Goal: Transaction & Acquisition: Purchase product/service

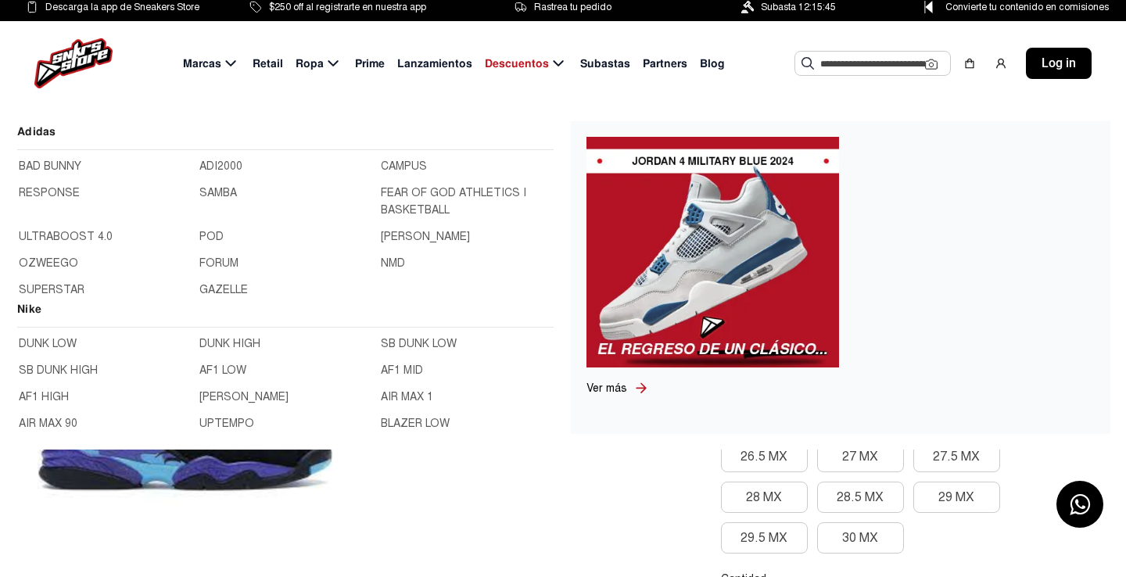
scroll to position [5, 0]
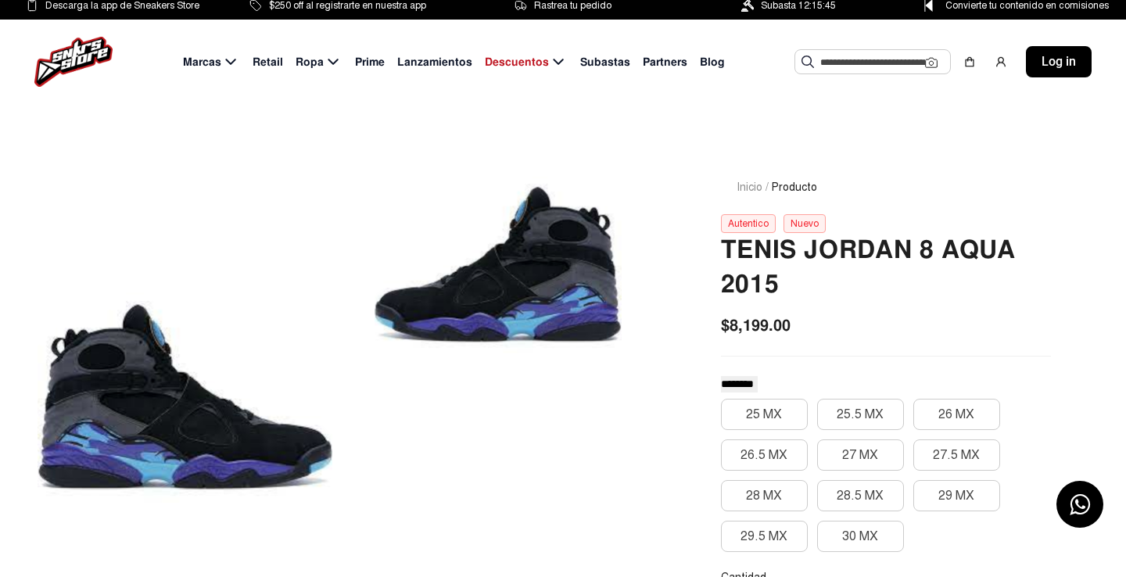
click at [273, 64] on span "Retail" at bounding box center [268, 62] width 31 height 16
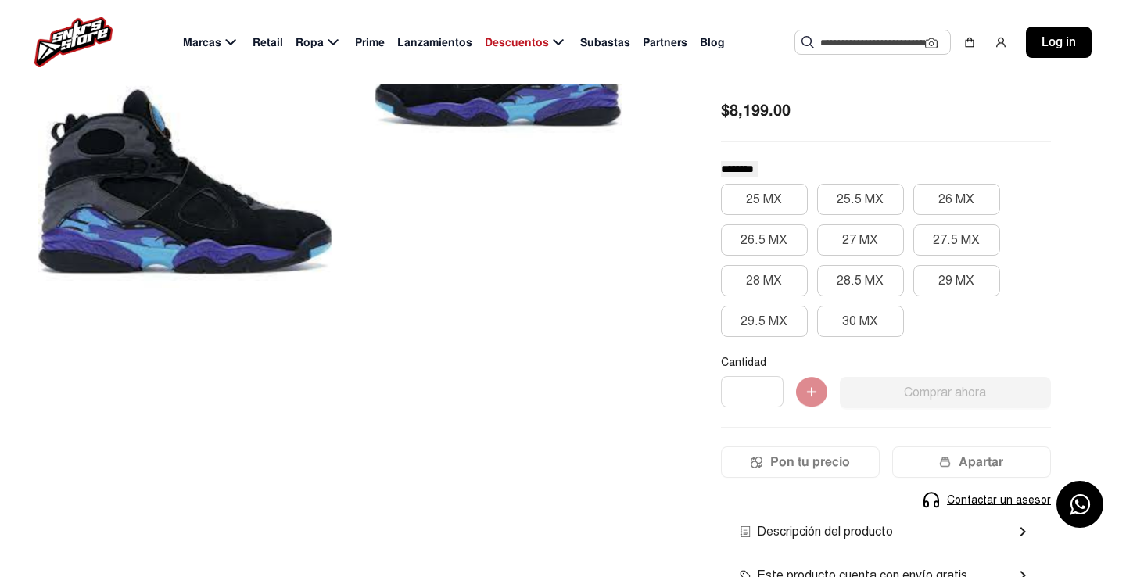
scroll to position [226, 0]
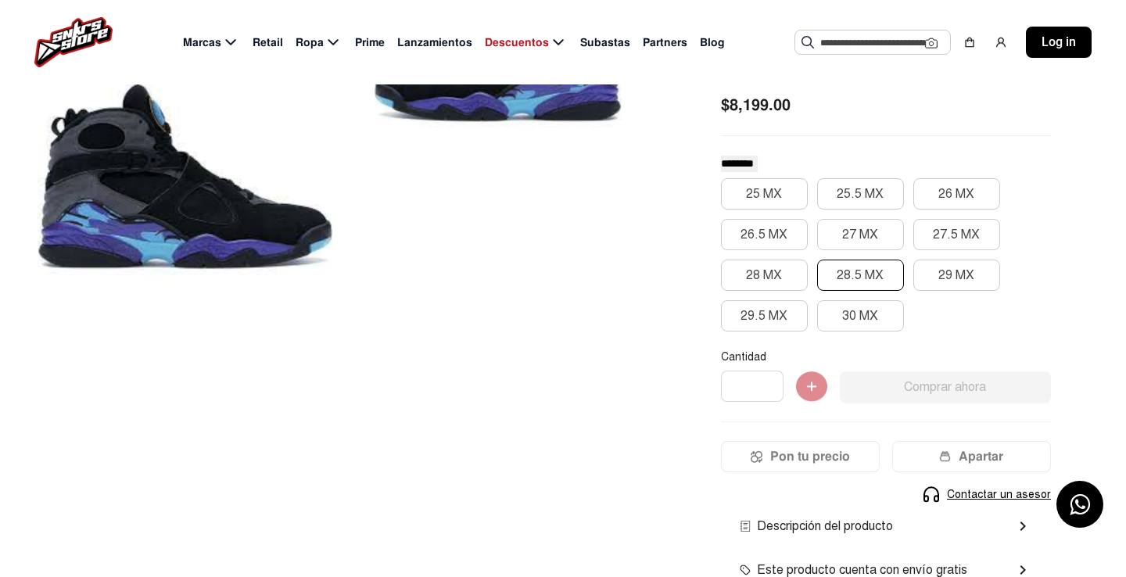
click at [869, 275] on button "28.5 MX" at bounding box center [860, 275] width 87 height 31
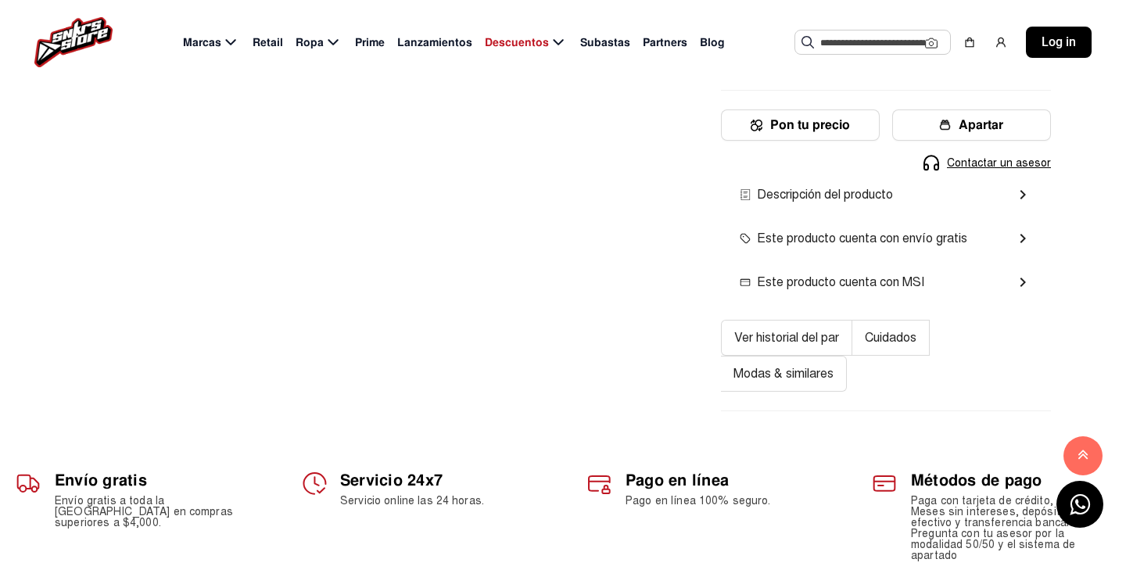
scroll to position [558, 0]
click at [785, 334] on button "Ver historial del par" at bounding box center [786, 337] width 131 height 36
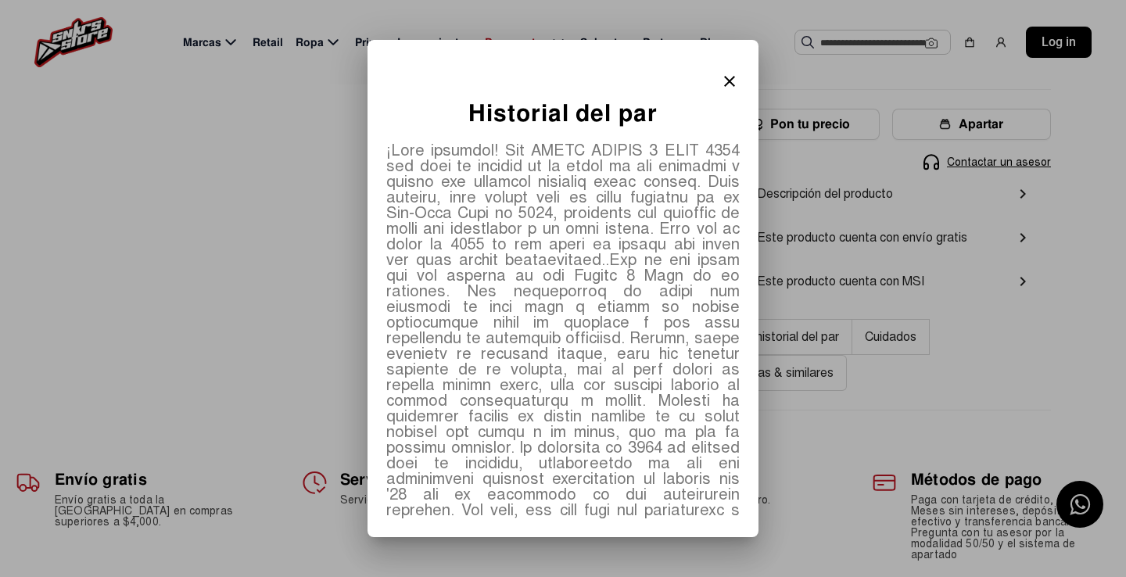
drag, startPoint x: 746, startPoint y: 77, endPoint x: 742, endPoint y: 85, distance: 9.1
click at [745, 77] on div "close" at bounding box center [563, 78] width 377 height 38
click at [733, 83] on mat-icon "close" at bounding box center [729, 81] width 19 height 19
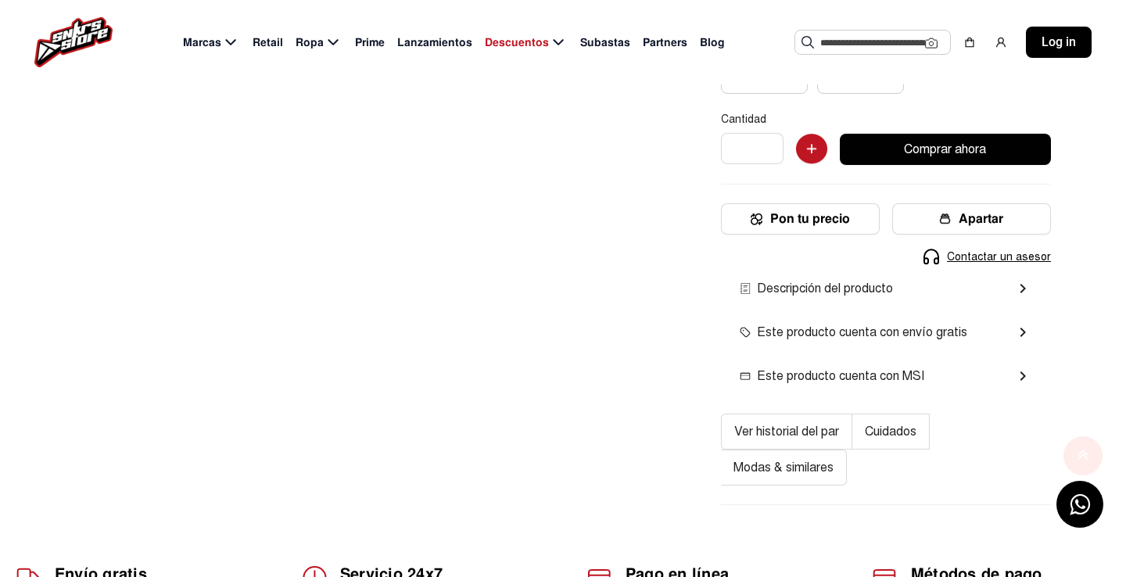
scroll to position [558, 0]
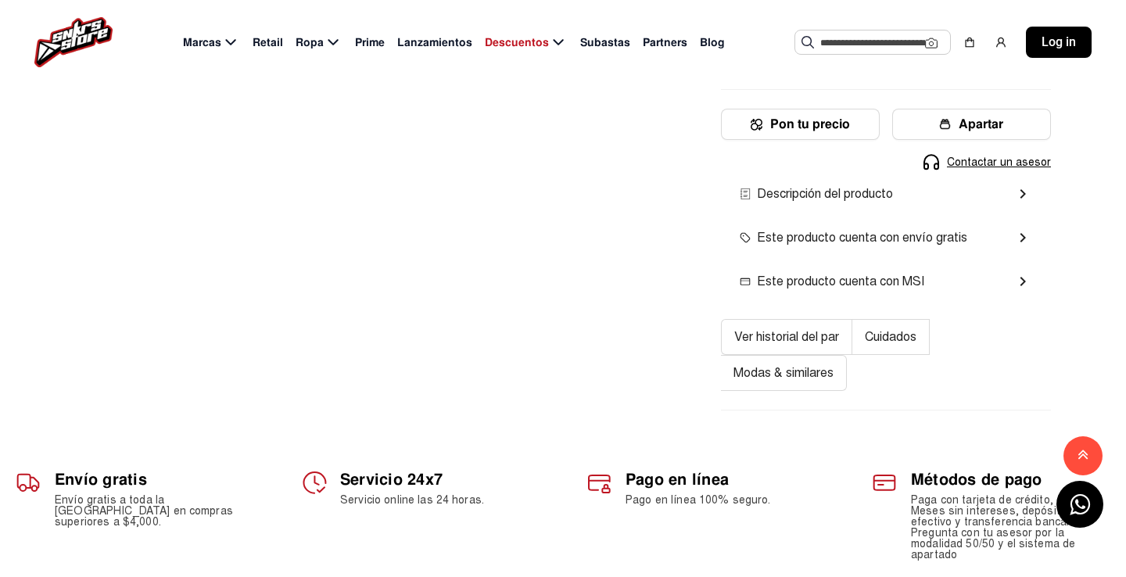
click at [912, 336] on button "Cuidados" at bounding box center [891, 337] width 77 height 36
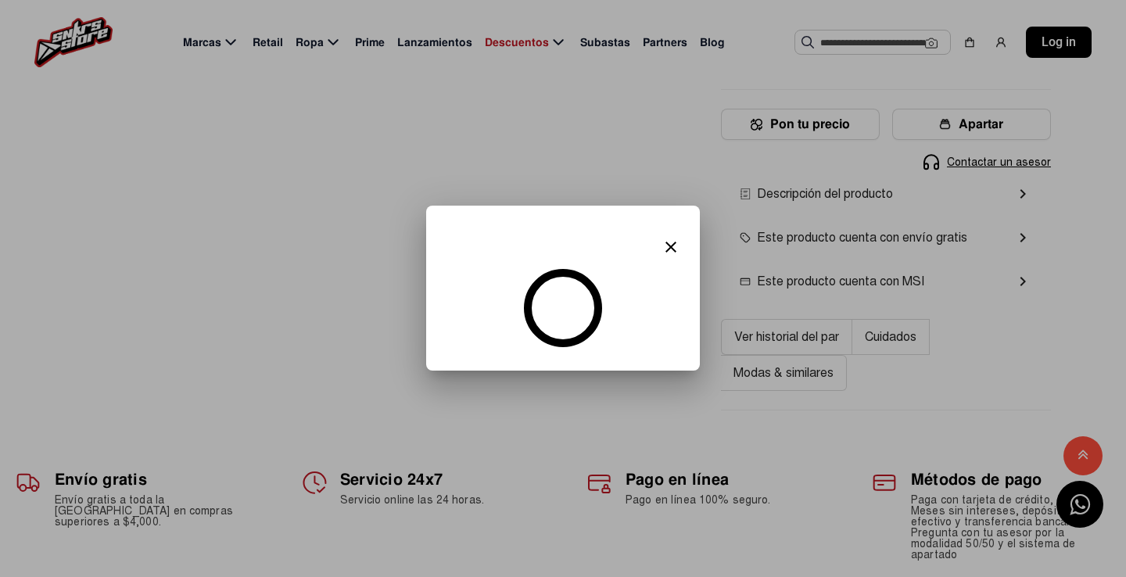
scroll to position [0, 0]
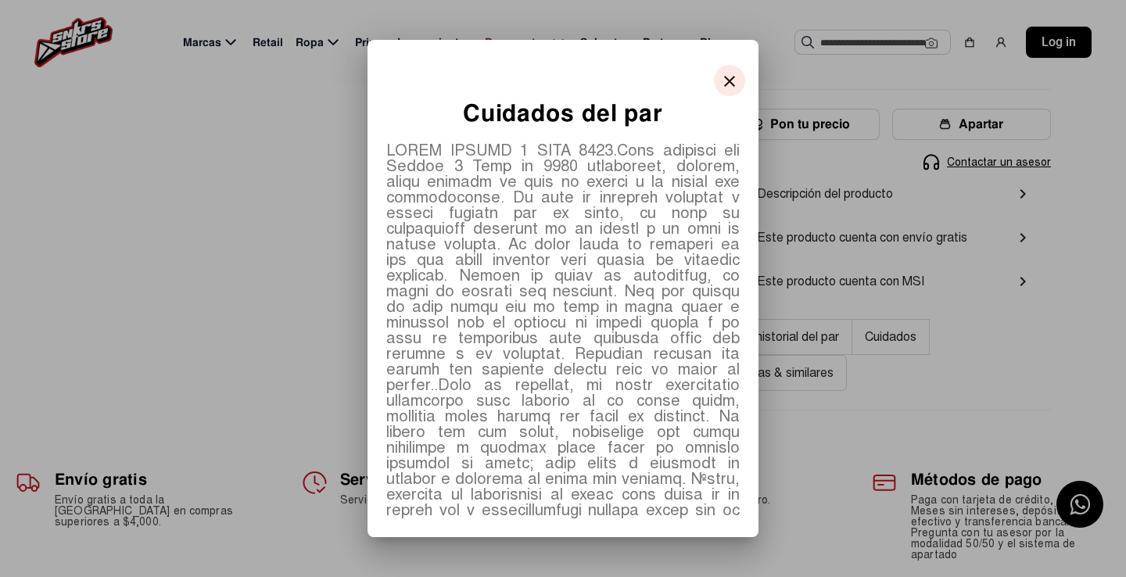
drag, startPoint x: 727, startPoint y: 78, endPoint x: 717, endPoint y: 79, distance: 10.2
click at [727, 78] on mat-icon "close" at bounding box center [729, 81] width 19 height 19
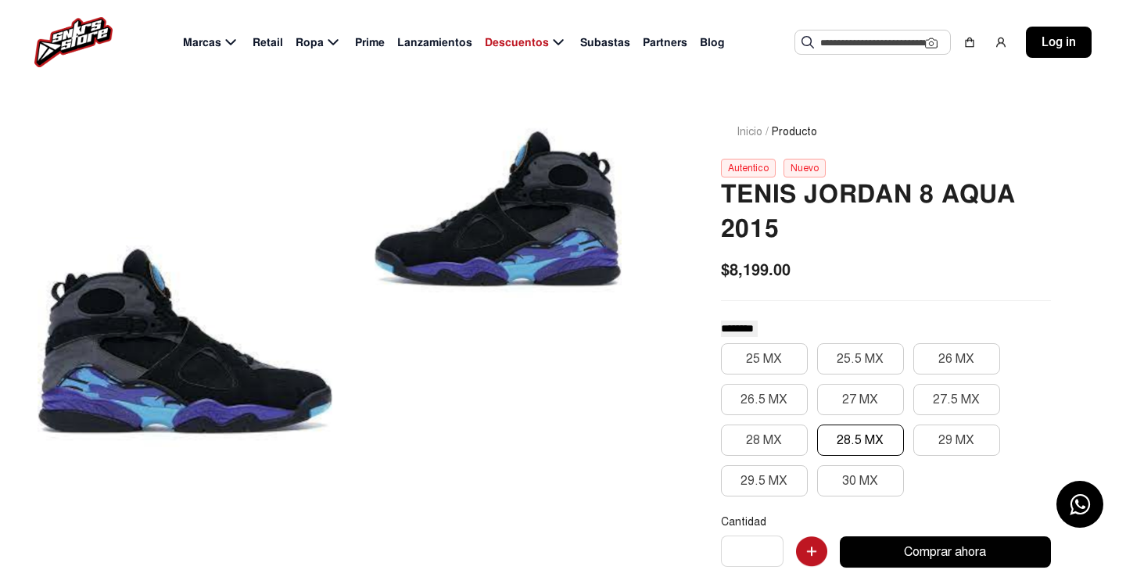
click at [497, 222] on div at bounding box center [498, 209] width 295 height 247
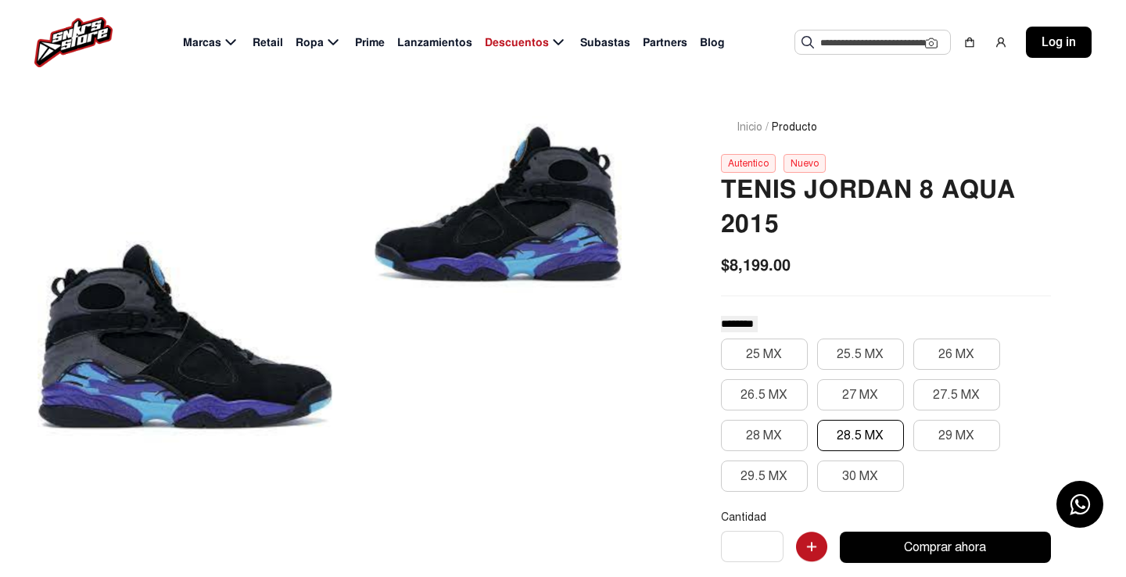
scroll to position [67, 0]
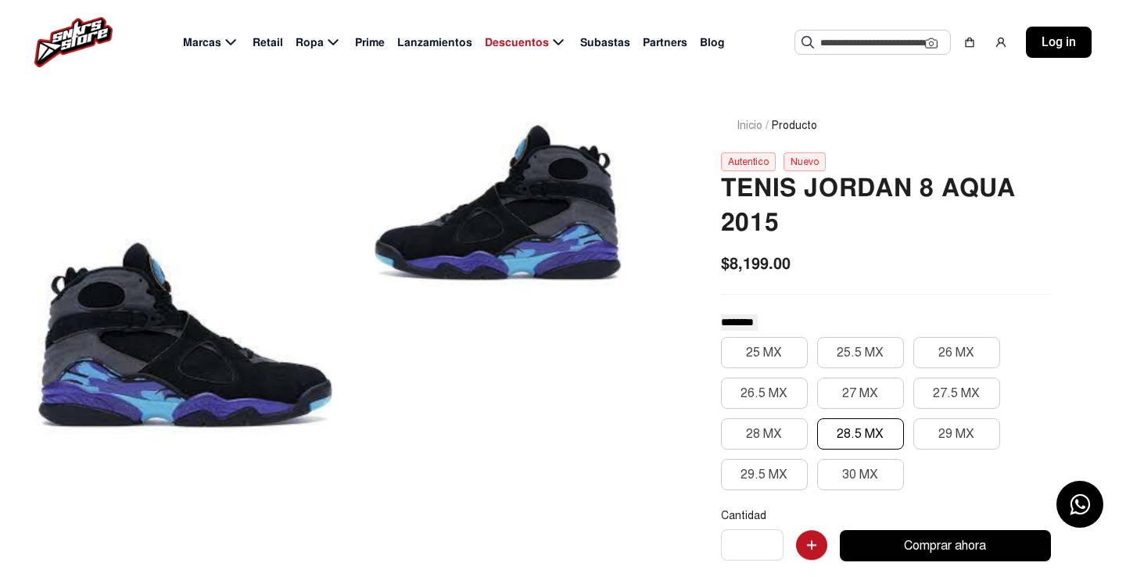
drag, startPoint x: 497, startPoint y: 222, endPoint x: 215, endPoint y: 289, distance: 289.5
click at [338, 253] on div at bounding box center [342, 336] width 609 height 512
drag, startPoint x: 232, startPoint y: 326, endPoint x: 371, endPoint y: 330, distance: 139.3
click at [371, 330] on div at bounding box center [342, 336] width 609 height 512
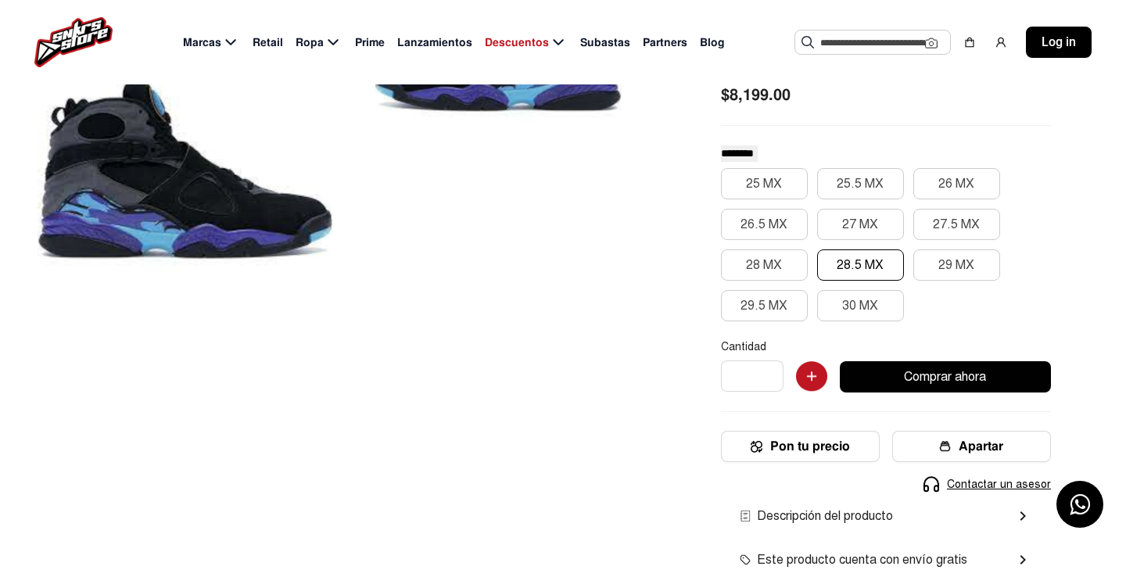
scroll to position [240, 0]
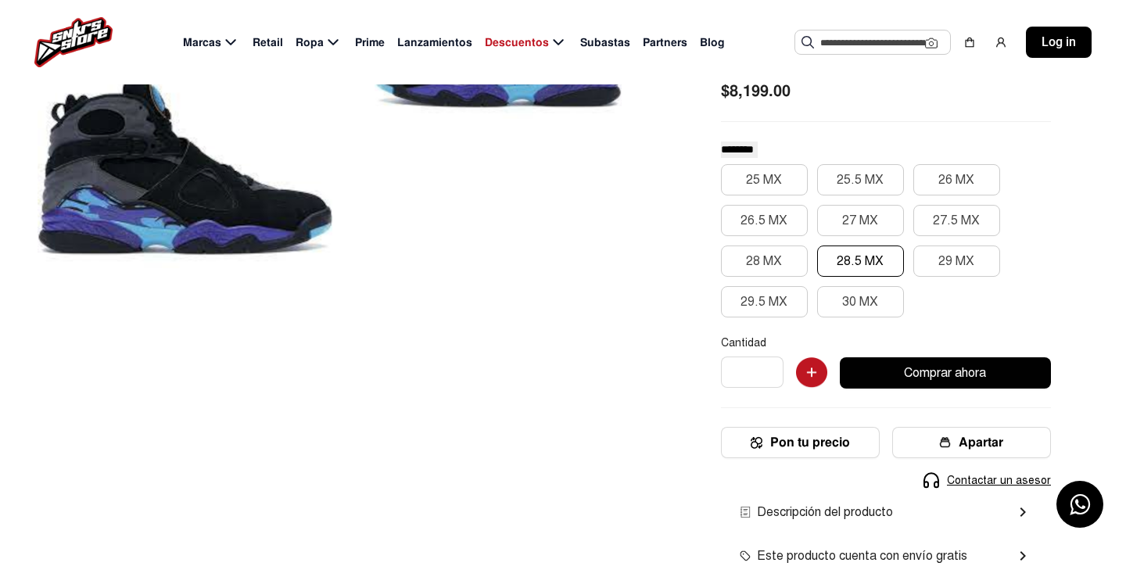
click at [953, 372] on button "Comprar ahora" at bounding box center [945, 372] width 211 height 31
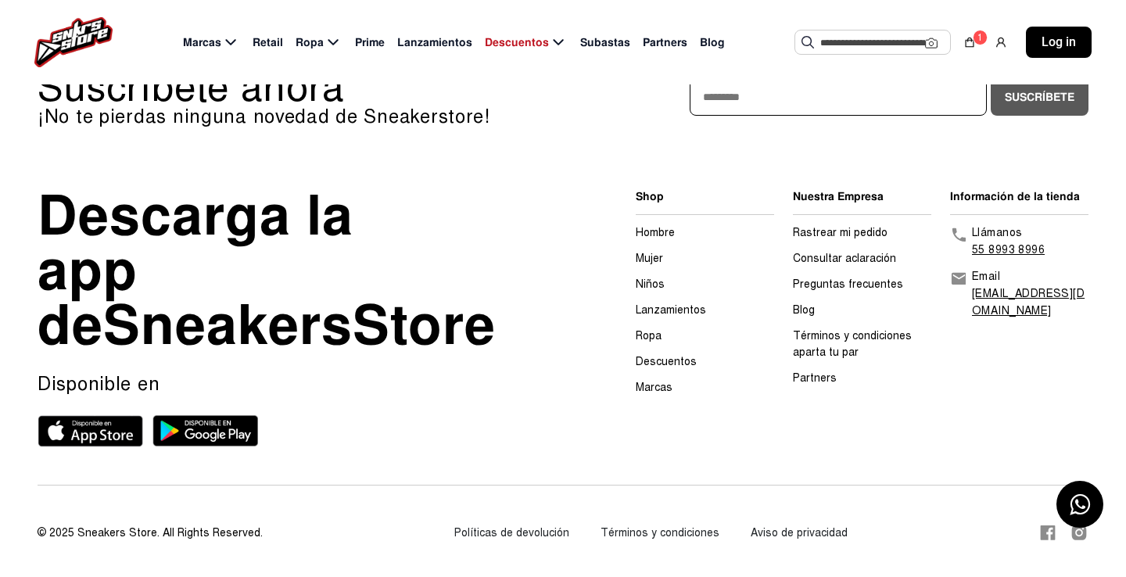
scroll to position [461, 0]
